Goal: Navigation & Orientation: Find specific page/section

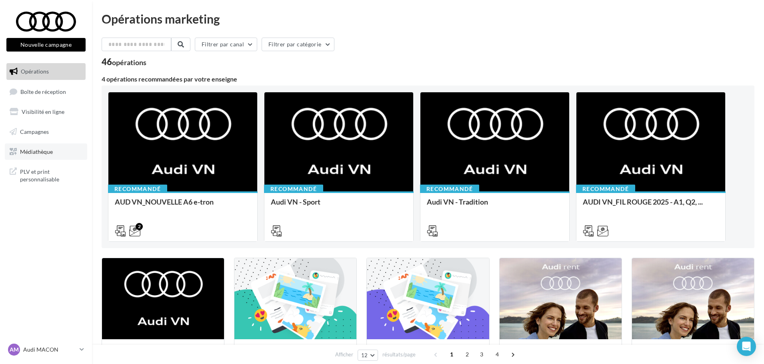
click at [38, 150] on span "Médiathèque" at bounding box center [36, 151] width 33 height 7
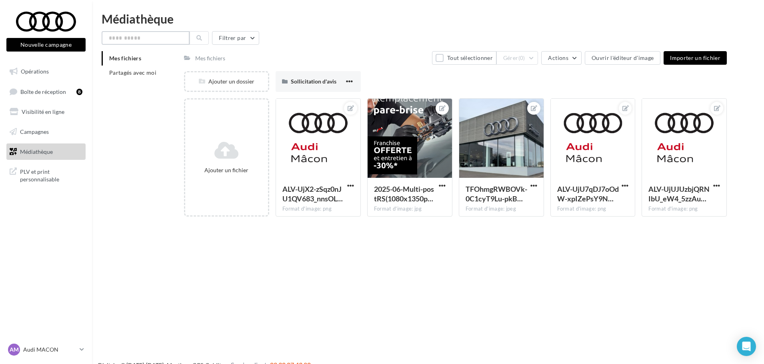
click at [162, 40] on input "text" at bounding box center [146, 38] width 88 height 14
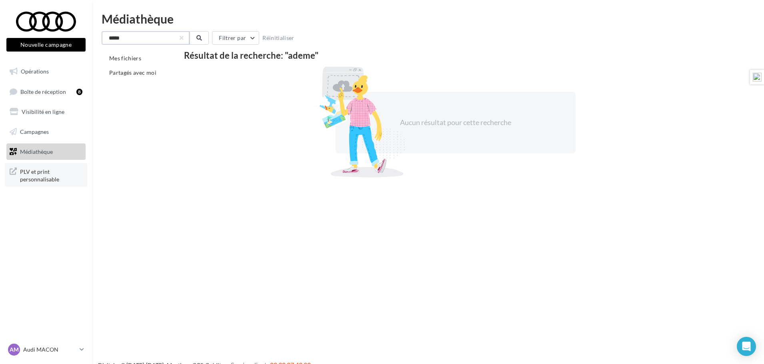
type input "*****"
click at [26, 174] on span "PLV et print personnalisable" at bounding box center [51, 174] width 62 height 17
click at [136, 37] on input "*****" at bounding box center [146, 38] width 88 height 14
click at [35, 70] on span "Opérations" at bounding box center [35, 71] width 28 height 7
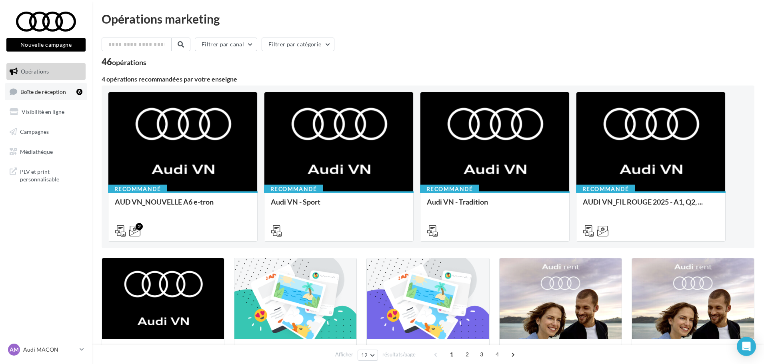
click at [44, 91] on span "Boîte de réception" at bounding box center [43, 91] width 46 height 7
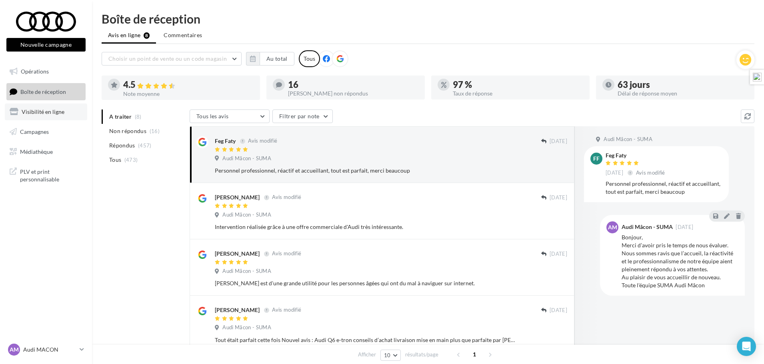
click at [46, 113] on span "Visibilité en ligne" at bounding box center [43, 111] width 43 height 7
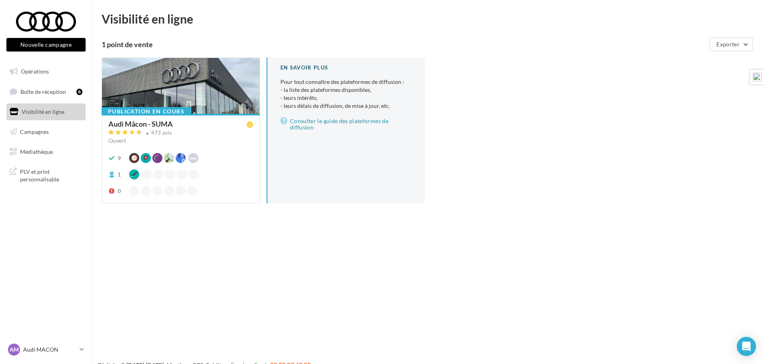
click at [40, 133] on span "Campagnes" at bounding box center [34, 131] width 29 height 7
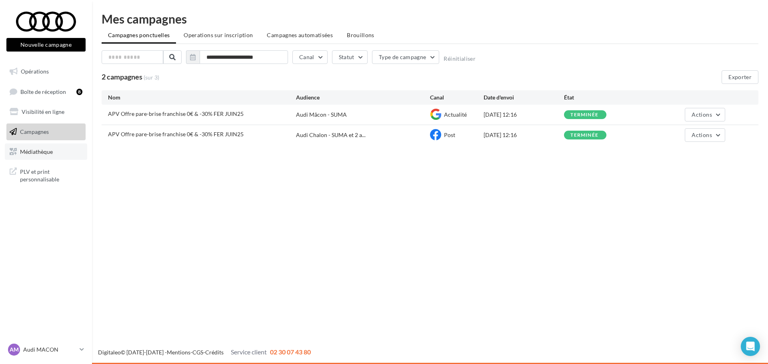
click at [42, 150] on span "Médiathèque" at bounding box center [36, 151] width 33 height 7
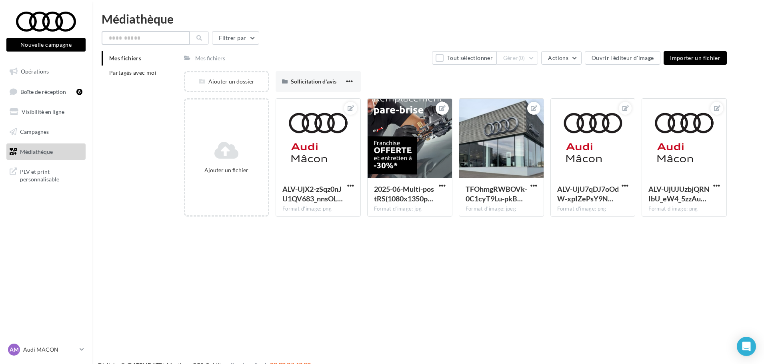
click at [147, 36] on input "text" at bounding box center [146, 38] width 88 height 14
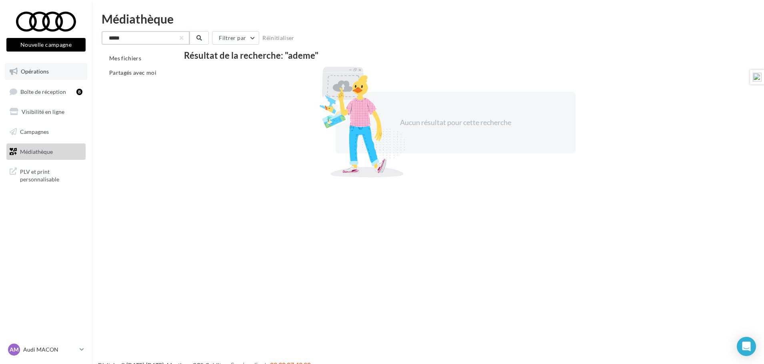
type input "*****"
click at [32, 70] on span "Opérations" at bounding box center [35, 71] width 28 height 7
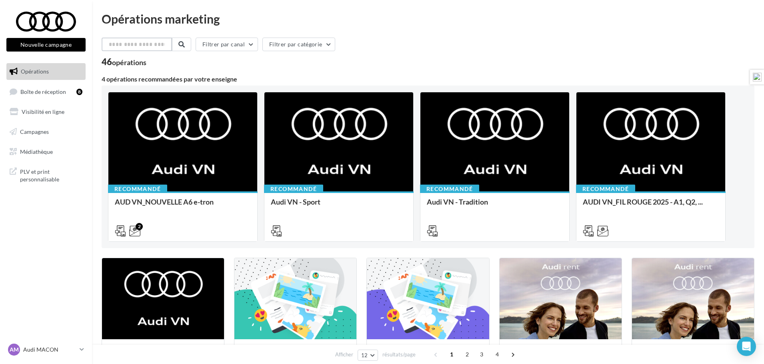
click at [139, 46] on input "text" at bounding box center [137, 45] width 70 height 14
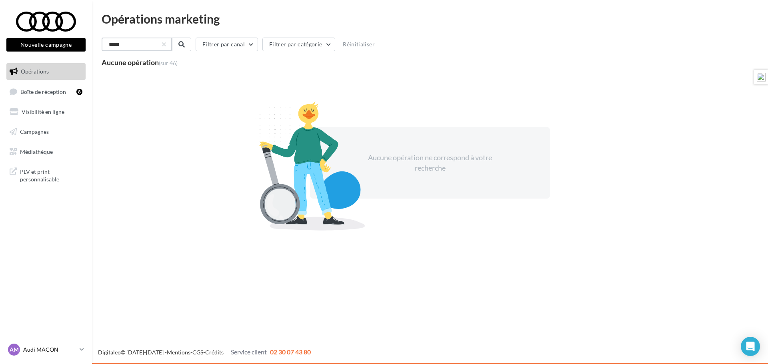
type input "*****"
click at [42, 350] on p "Audi MACON" at bounding box center [49, 350] width 53 height 8
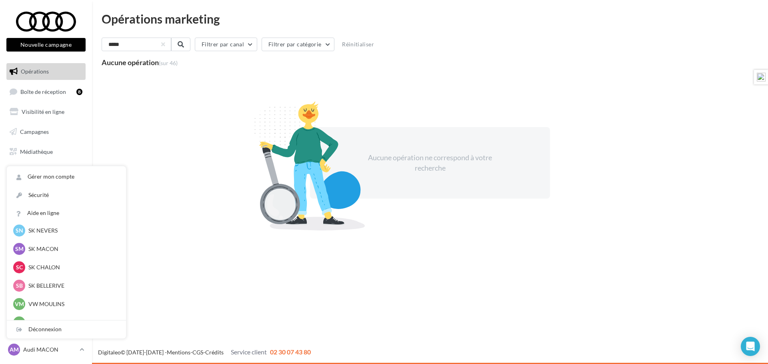
scroll to position [200, 0]
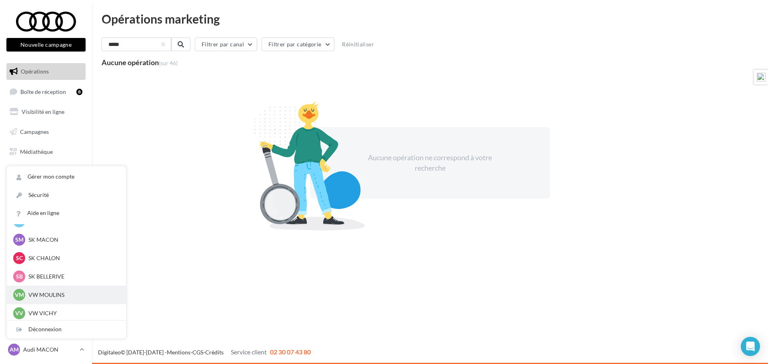
click at [47, 293] on p "VW MOULINS" at bounding box center [72, 295] width 88 height 8
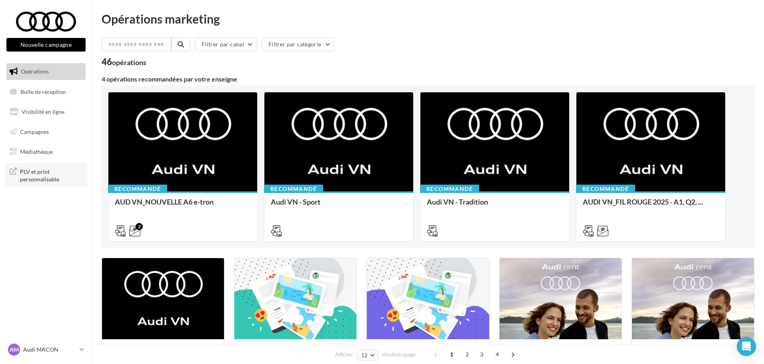
click at [40, 180] on span "PLV et print personnalisable" at bounding box center [51, 174] width 62 height 17
click at [44, 347] on p "Audi MACON" at bounding box center [49, 350] width 53 height 8
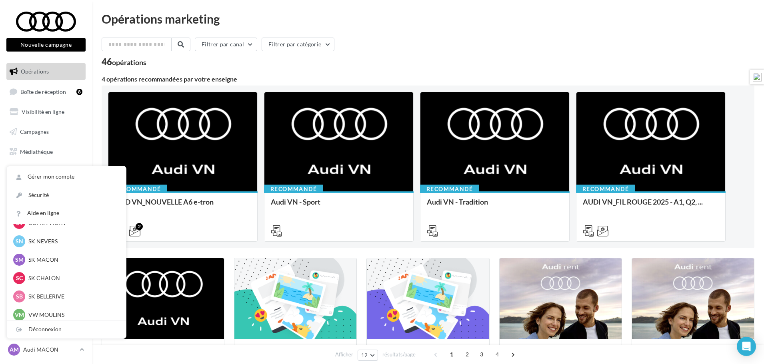
scroll to position [200, 0]
click at [46, 294] on p "VW MOULINS" at bounding box center [72, 295] width 88 height 8
